Goal: Task Accomplishment & Management: Manage account settings

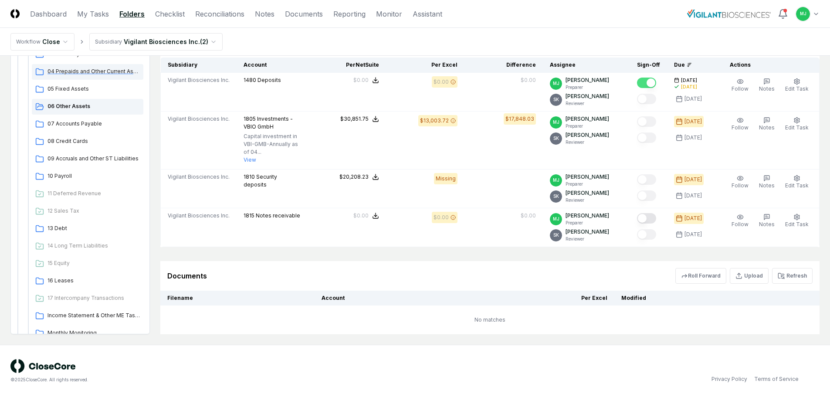
scroll to position [131, 0]
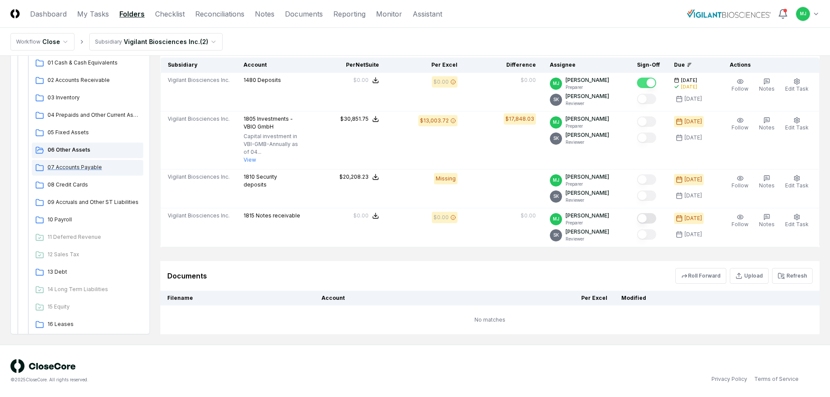
click at [85, 168] on span "07 Accounts Payable" at bounding box center [93, 167] width 92 height 8
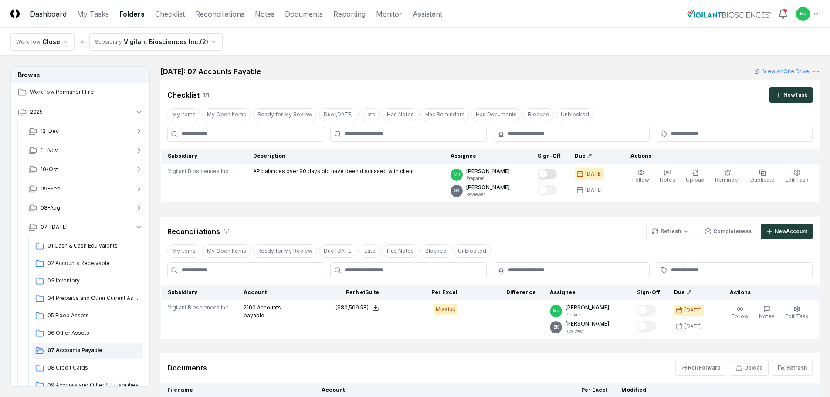
click at [60, 11] on link "Dashboard" at bounding box center [48, 14] width 37 height 10
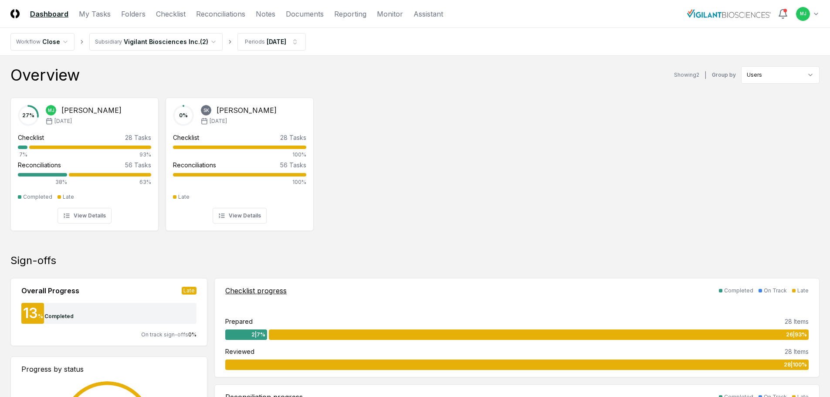
click at [239, 291] on div "Checklist progress" at bounding box center [255, 290] width 61 height 10
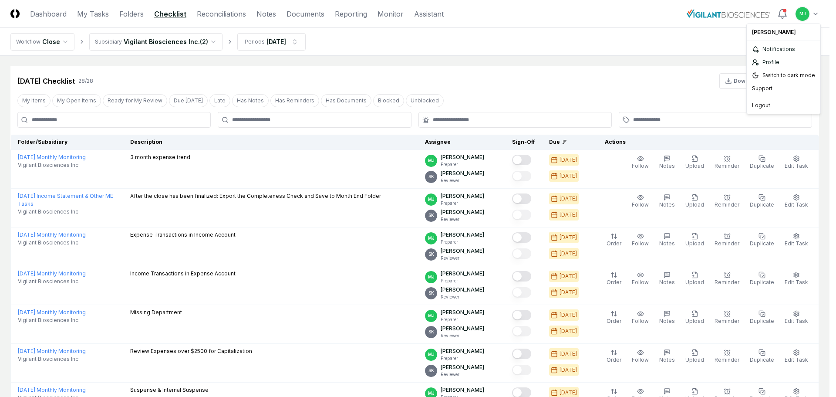
click at [756, 107] on div "Logout" at bounding box center [784, 105] width 70 height 13
